Goal: Navigation & Orientation: Go to known website

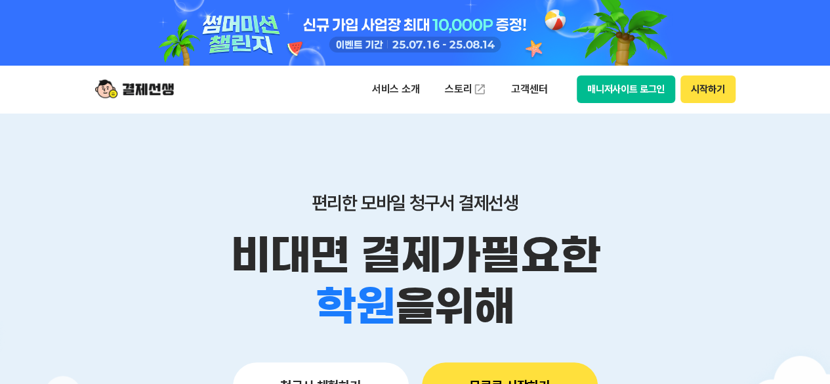
click at [639, 86] on button "매니저사이트 로그인" at bounding box center [626, 89] width 99 height 28
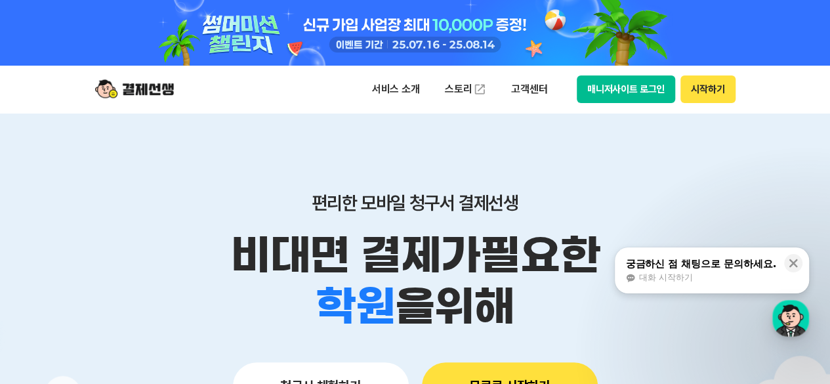
click at [641, 81] on button "매니저사이트 로그인" at bounding box center [626, 89] width 99 height 28
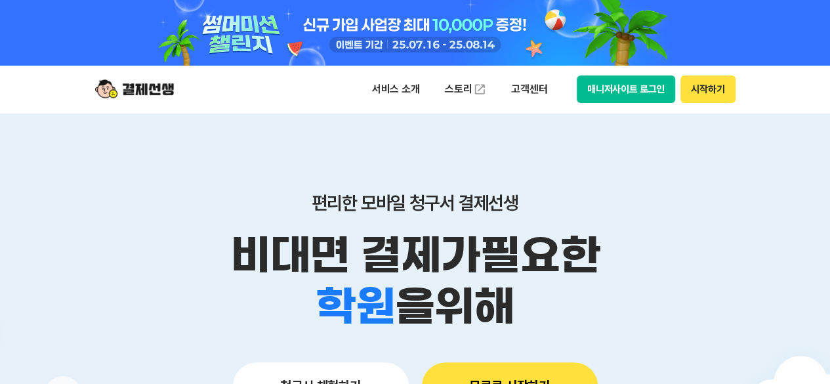
click at [649, 96] on button "매니저사이트 로그인" at bounding box center [626, 89] width 99 height 28
